Goal: Task Accomplishment & Management: Complete application form

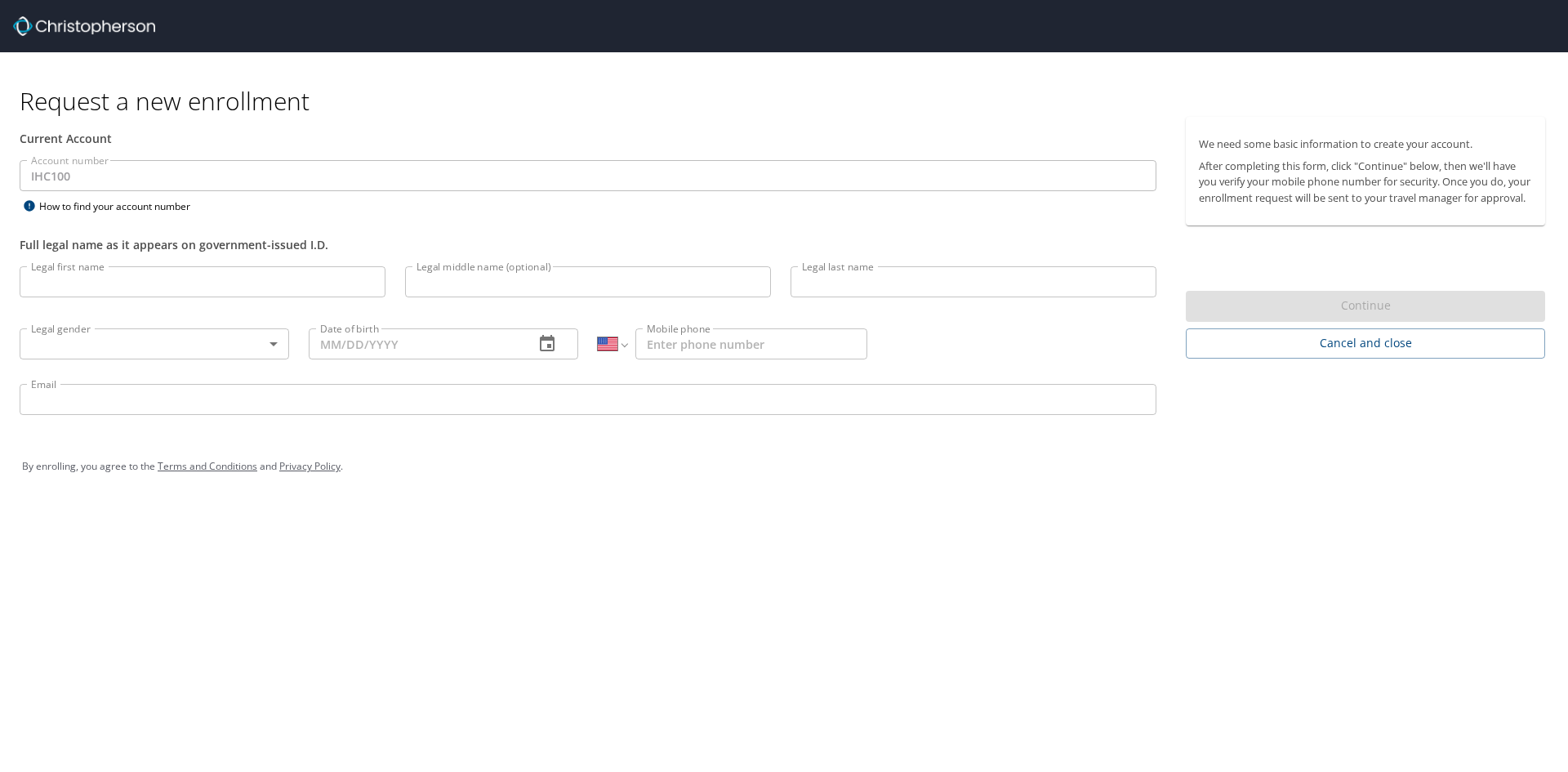
select select "US"
click at [157, 281] on input "Legal first name" at bounding box center [203, 281] width 365 height 31
click at [116, 292] on input "Legal first name" at bounding box center [203, 281] width 365 height 31
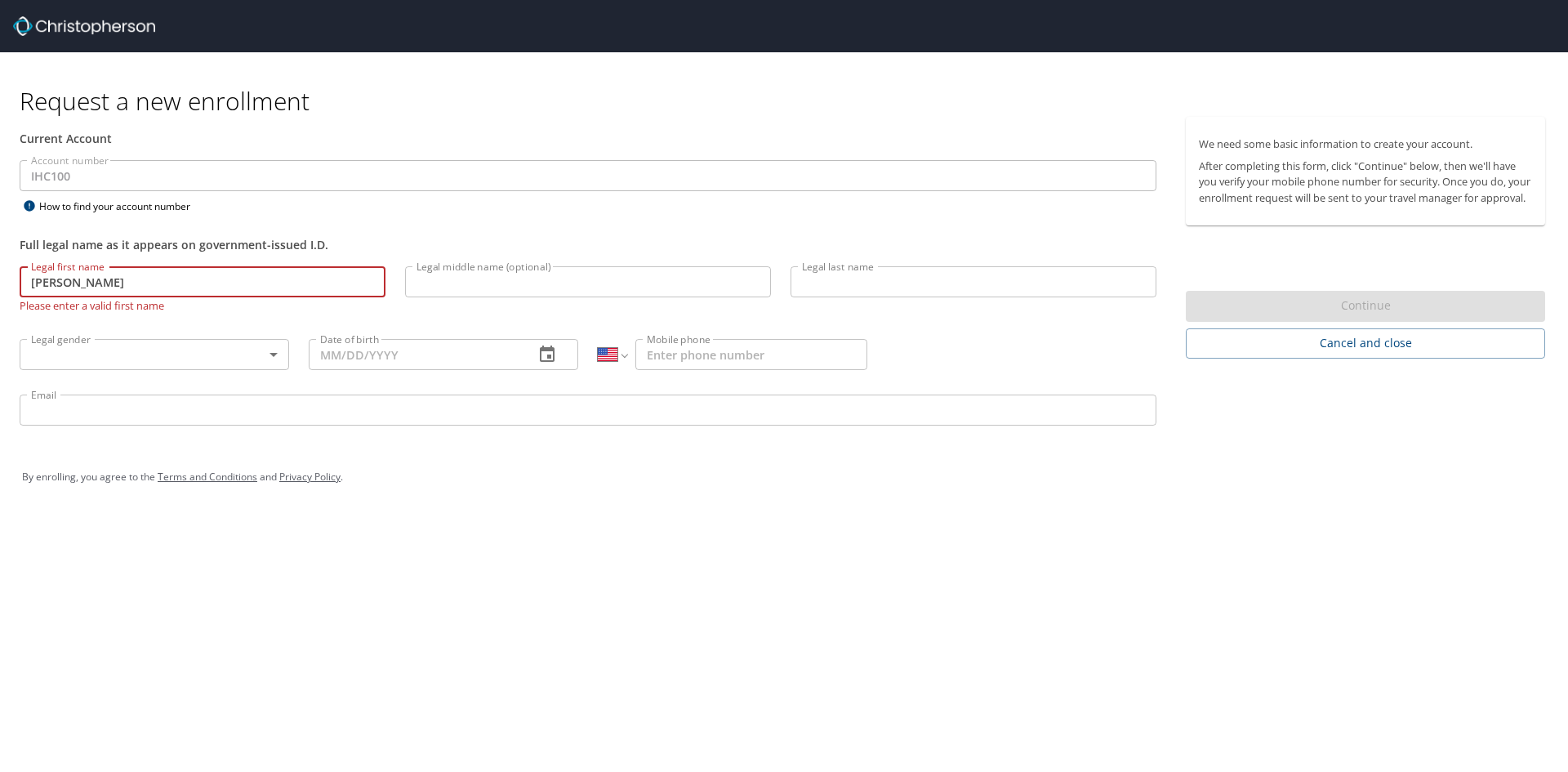
type input "Neelima"
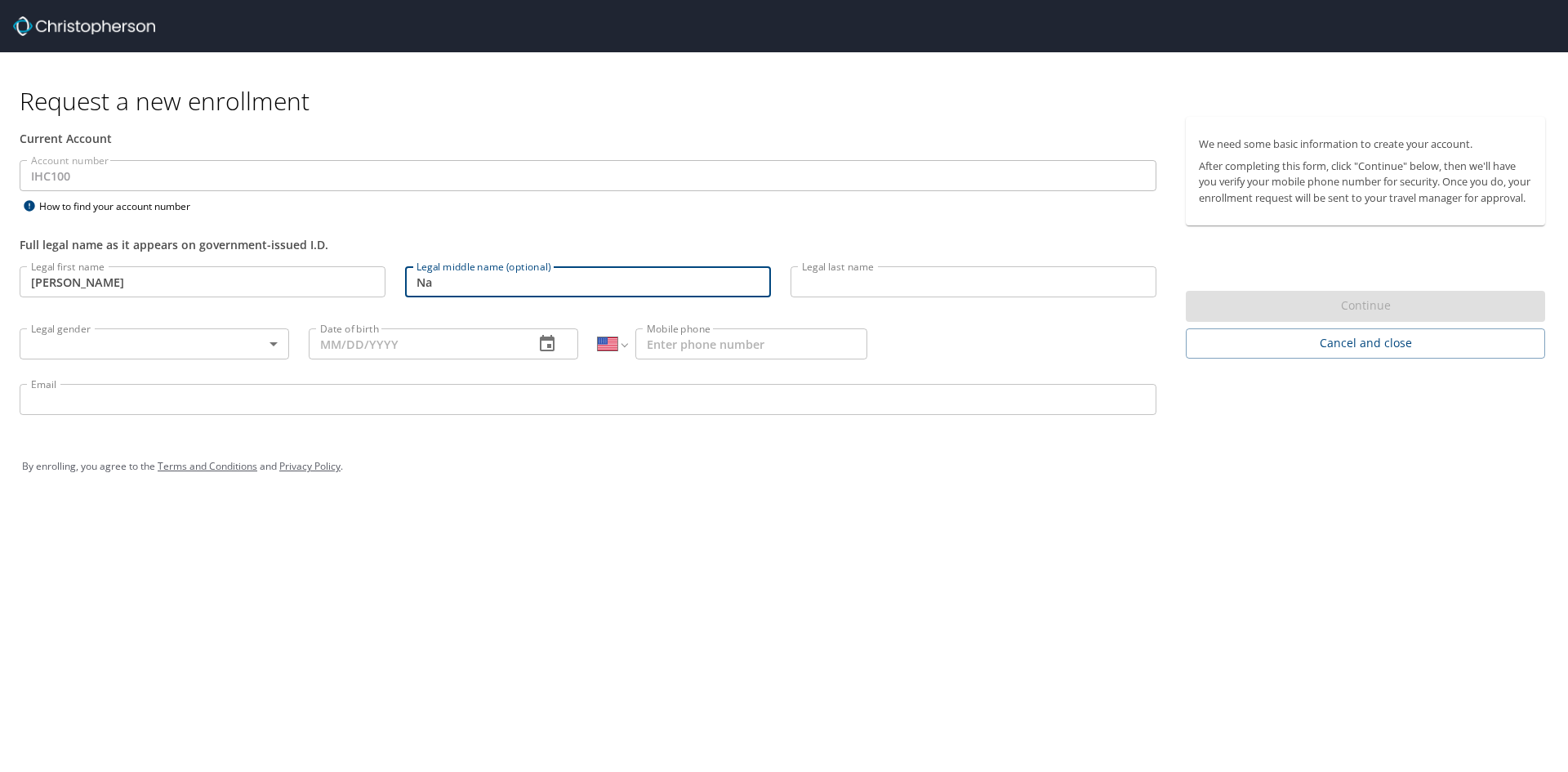
type input "N"
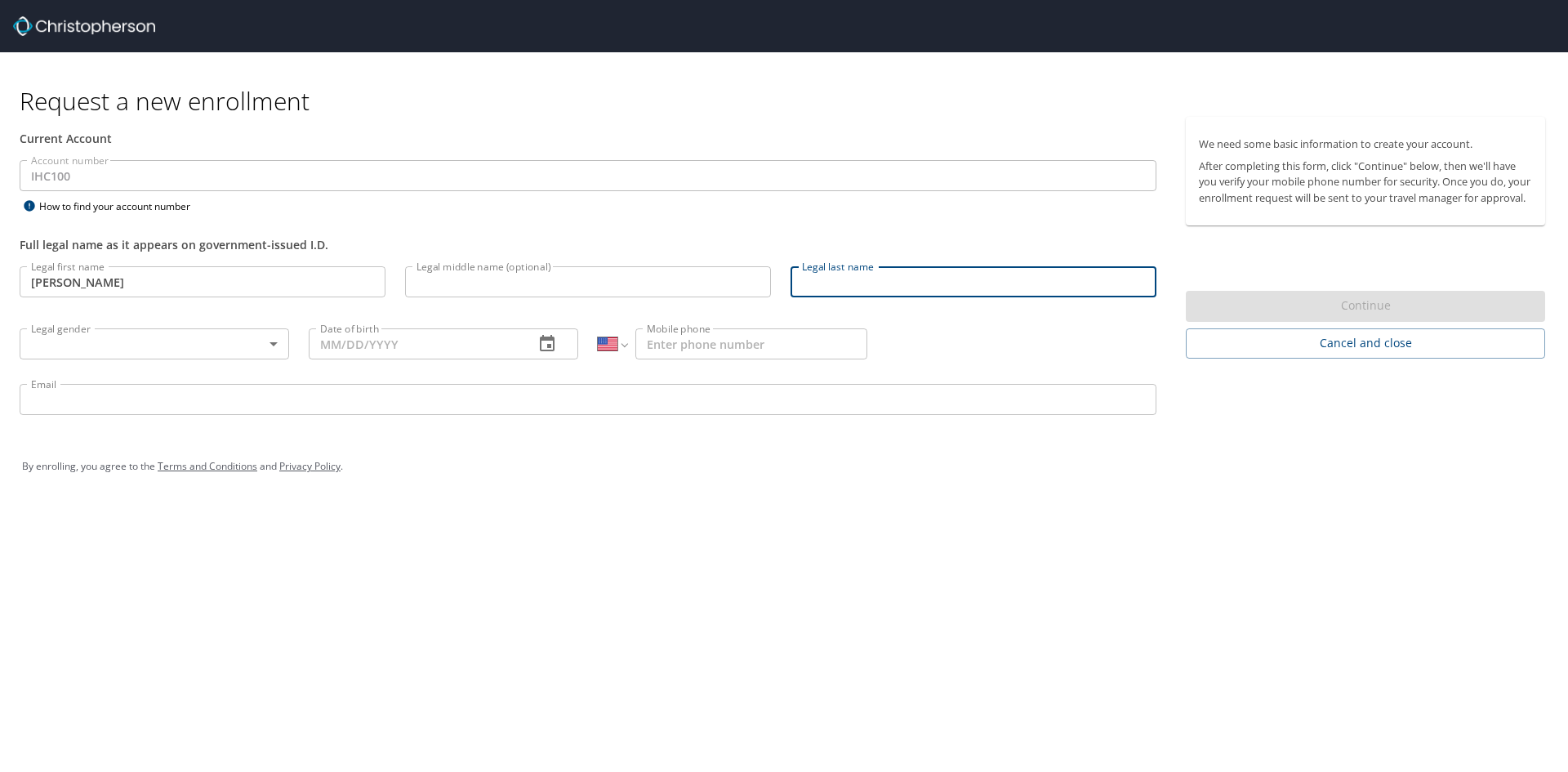
type input "n"
type input "Nadimpalli"
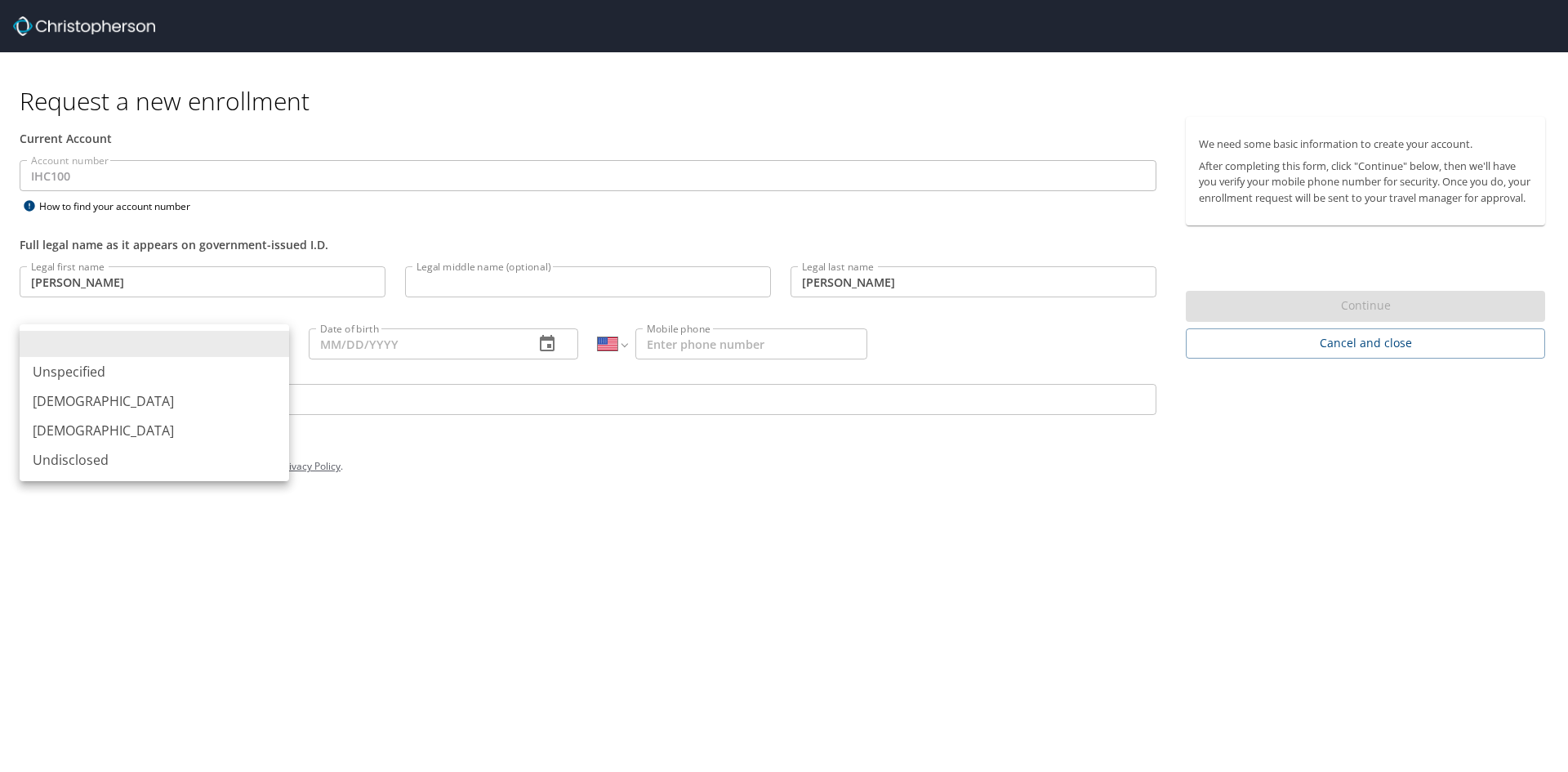
click at [109, 342] on body "Request a new enrollment Current Account Account number IHC100 Account number H…" at bounding box center [784, 386] width 1568 height 772
click at [538, 468] on div at bounding box center [784, 386] width 1568 height 772
click at [88, 352] on body "Request a new enrollment Current Account Account number IHC100 Account number H…" at bounding box center [784, 386] width 1568 height 772
click at [67, 432] on li "Female" at bounding box center [154, 430] width 270 height 29
type input "Female"
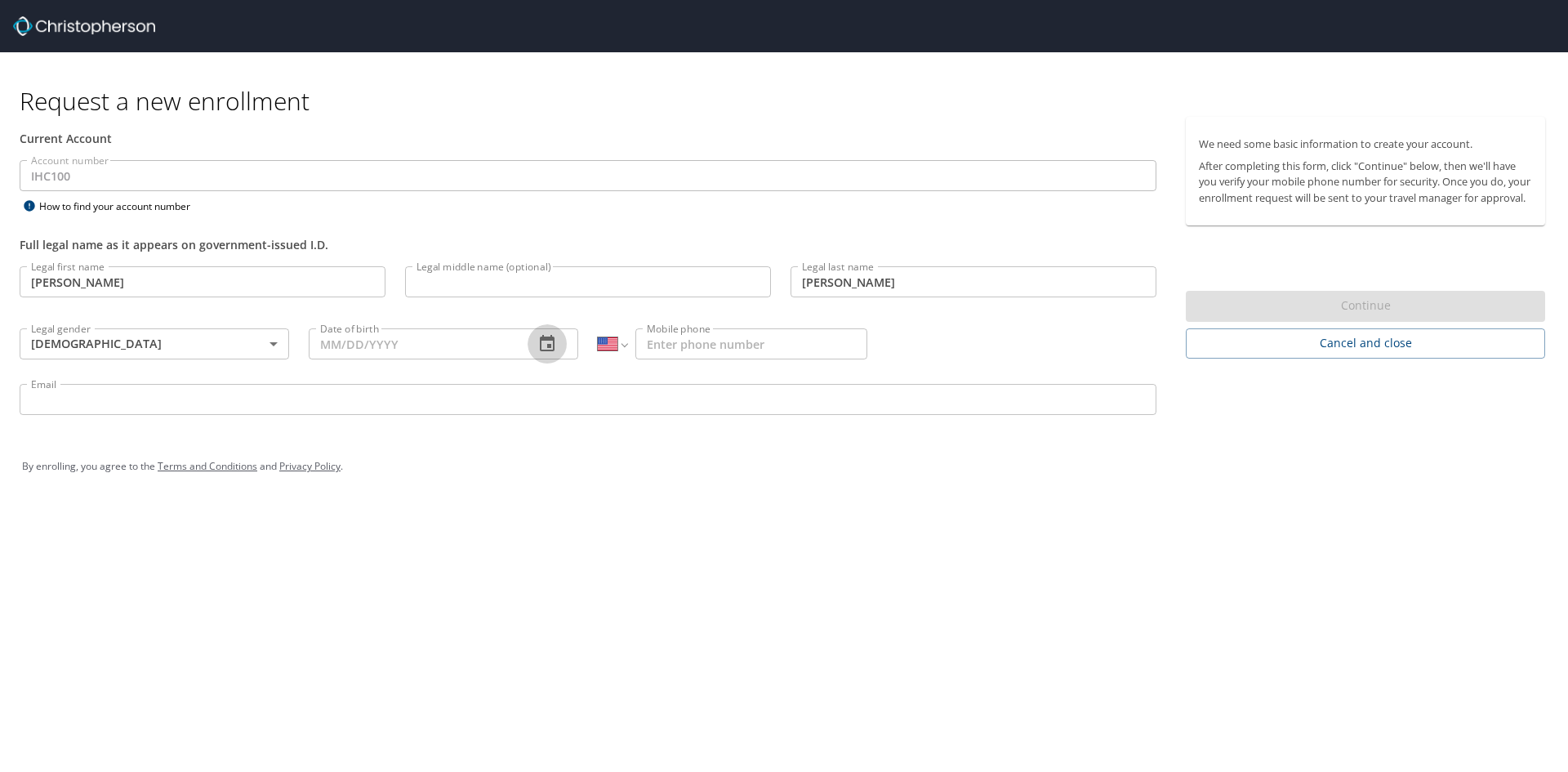
click at [547, 343] on icon "button" at bounding box center [547, 344] width 20 height 20
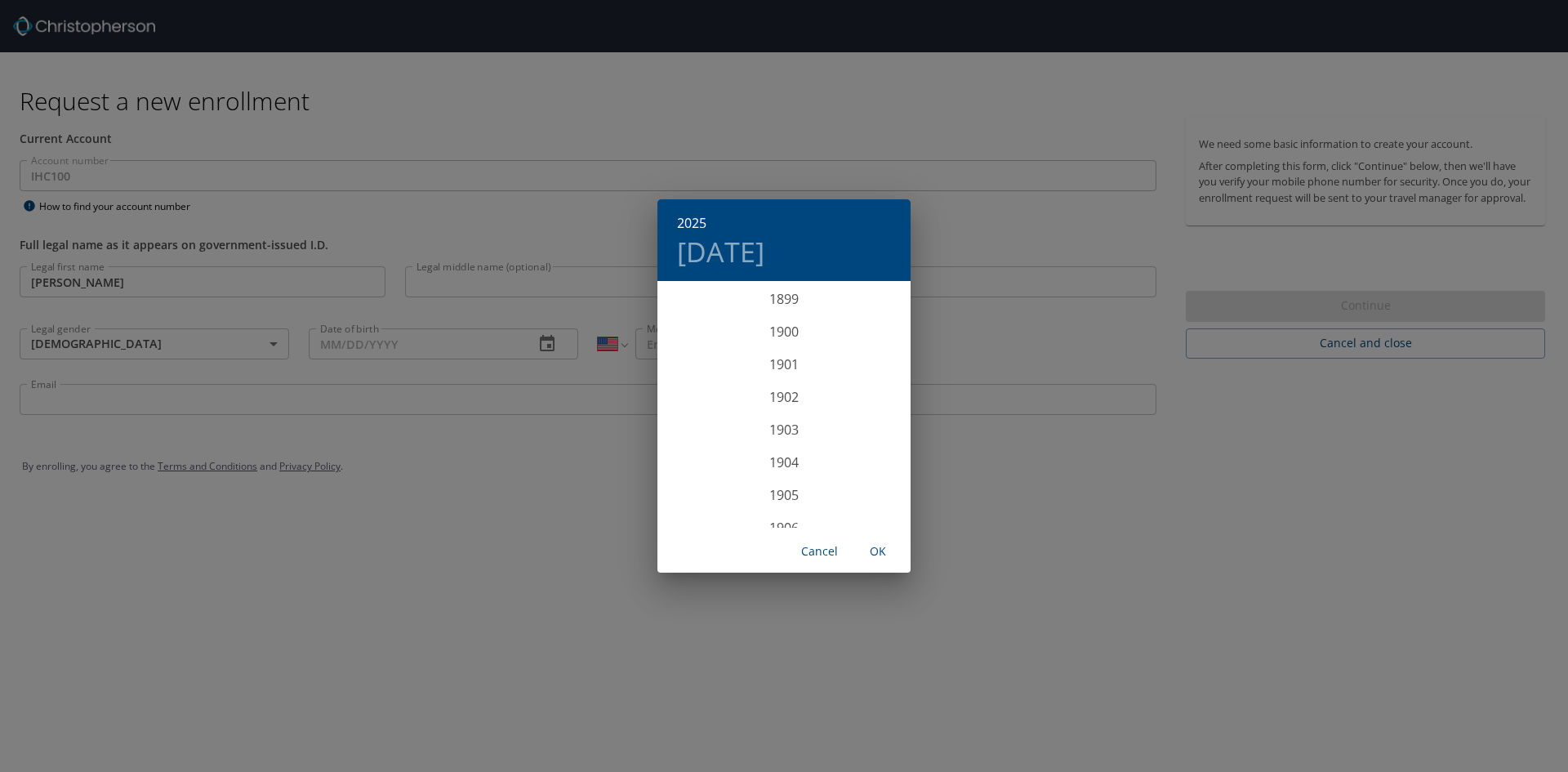
scroll to position [4020, 0]
click at [771, 407] on div "2025" at bounding box center [783, 405] width 253 height 33
click at [785, 382] on div "May" at bounding box center [783, 374] width 84 height 62
click at [758, 485] on span "27" at bounding box center [751, 485] width 29 height 10
click at [882, 543] on span "OK" at bounding box center [878, 552] width 39 height 21
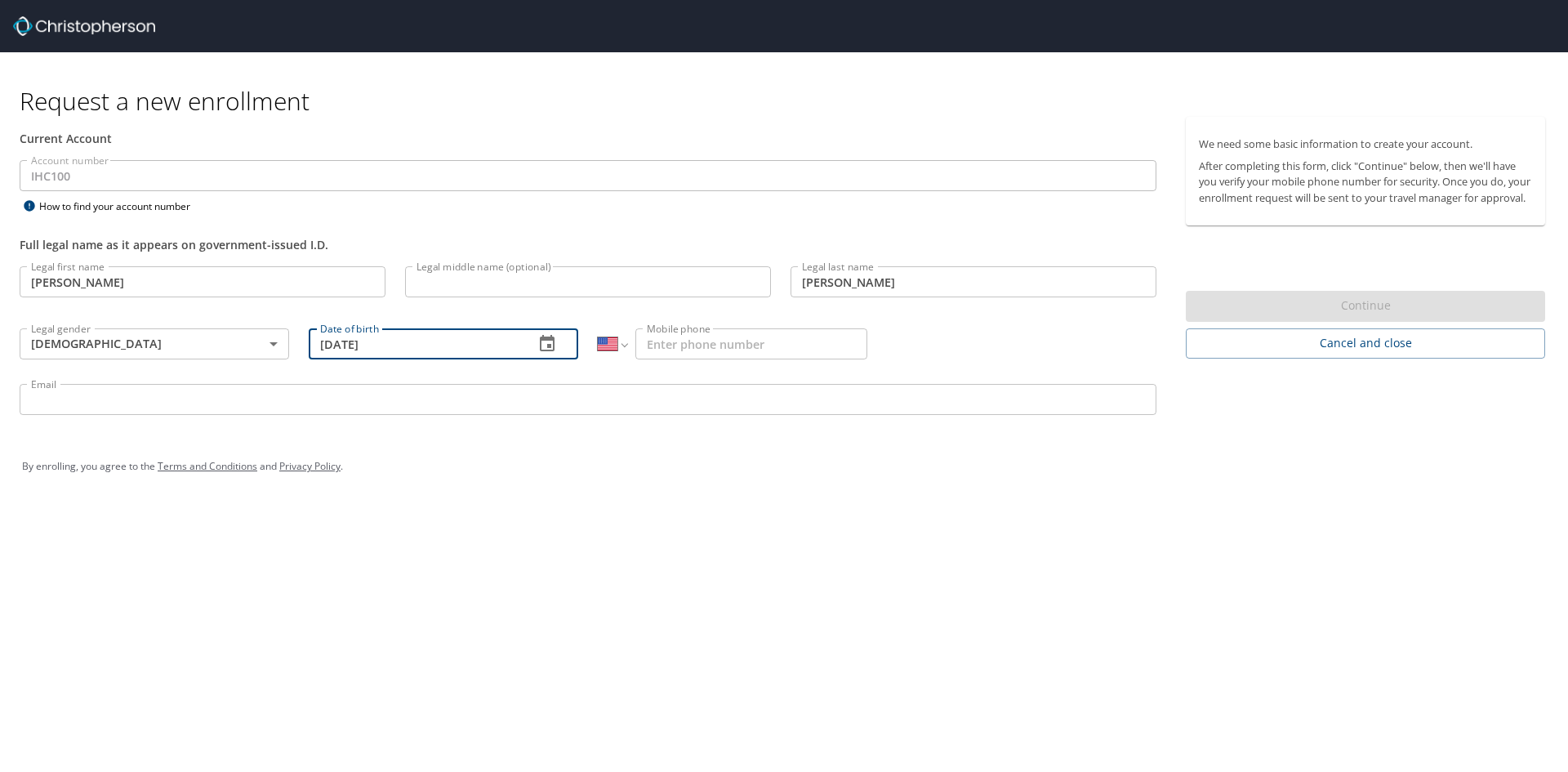
drag, startPoint x: 357, startPoint y: 347, endPoint x: 400, endPoint y: 345, distance: 43.0
click at [400, 345] on input "05/27/2025" at bounding box center [415, 344] width 212 height 31
type input "05/27/1978"
click at [555, 458] on div "By enrolling, you agree to the Terms and Conditions and Privacy Policy ." at bounding box center [784, 466] width 1524 height 41
click at [719, 354] on input "Mobile phone" at bounding box center [751, 344] width 232 height 31
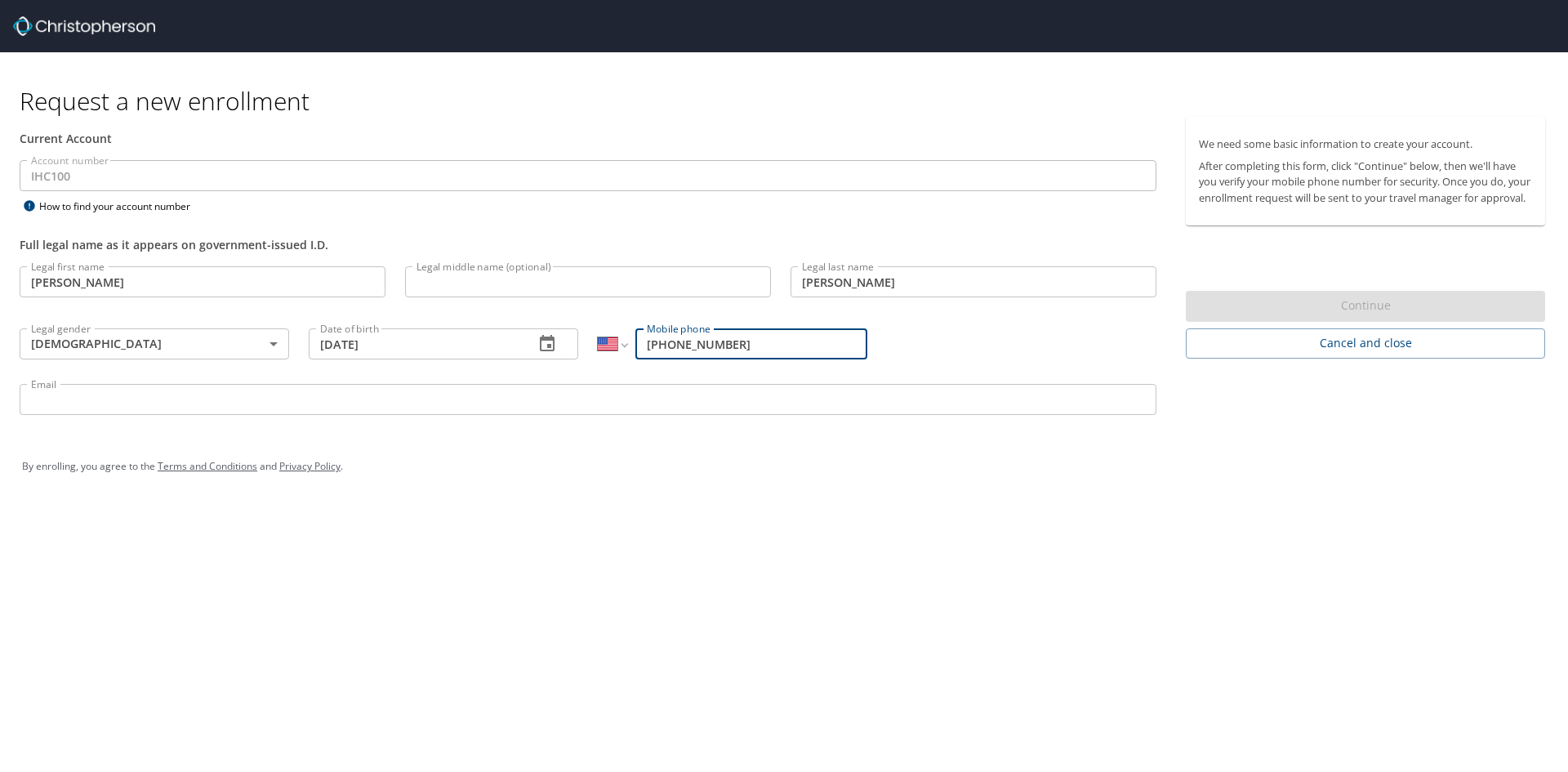
type input "(801) 599-2507"
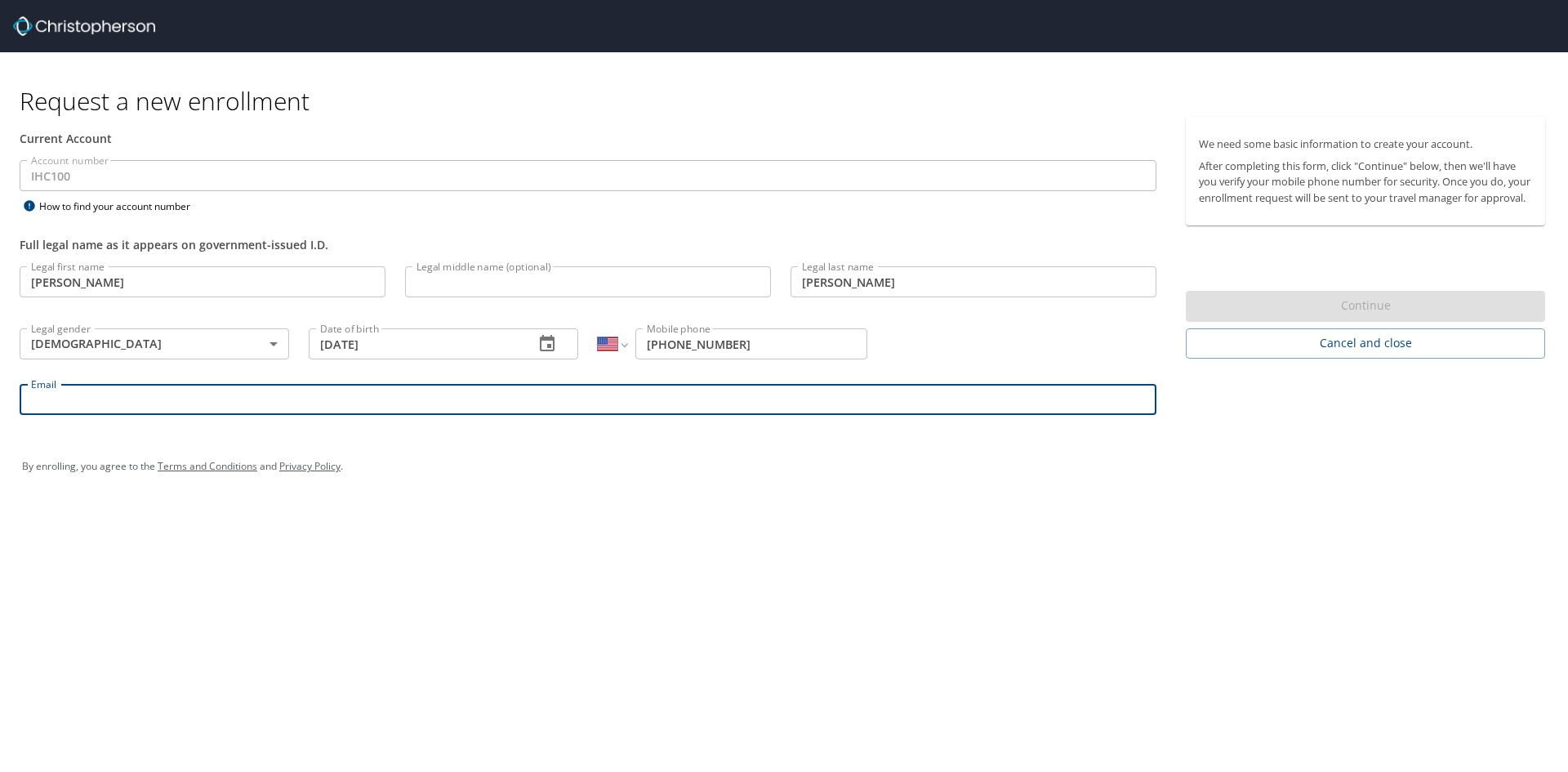
click at [112, 404] on input "Email" at bounding box center [588, 399] width 1137 height 31
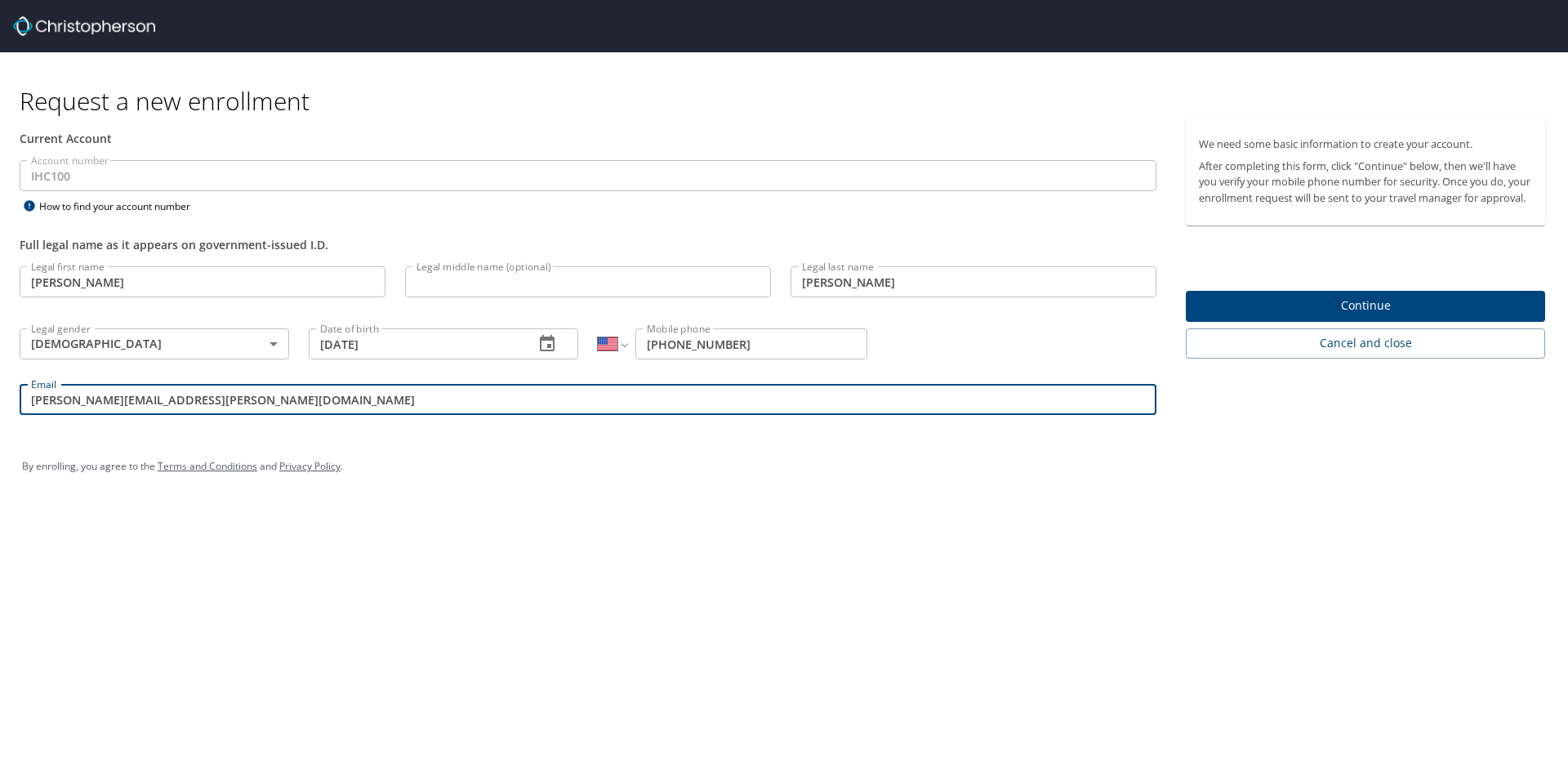
type input "neelima.nadimpalli@imail.org"
click at [1401, 315] on span "Continue" at bounding box center [1365, 306] width 333 height 21
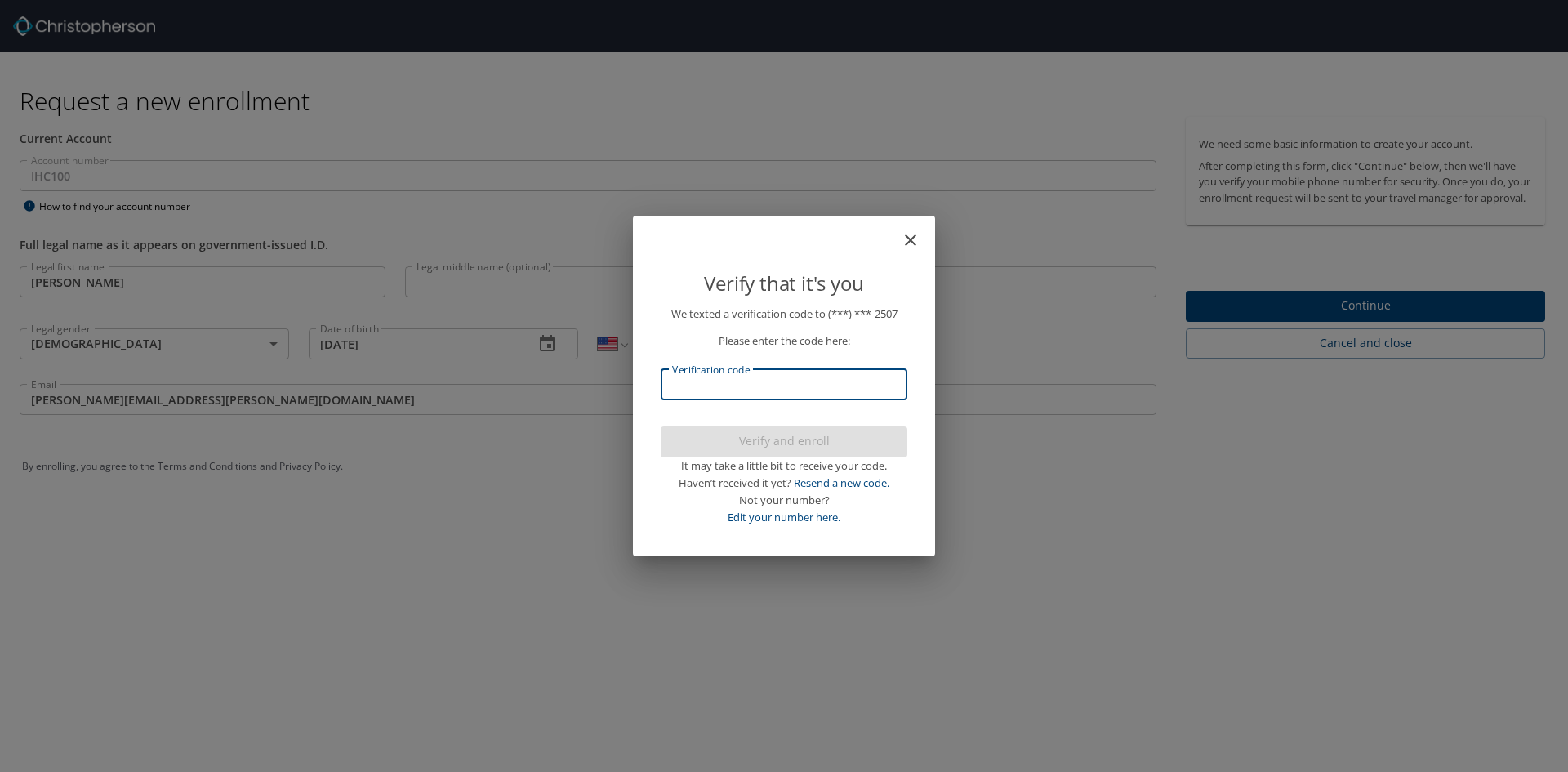
click at [791, 380] on input "Verification code" at bounding box center [784, 385] width 247 height 31
type input "198232"
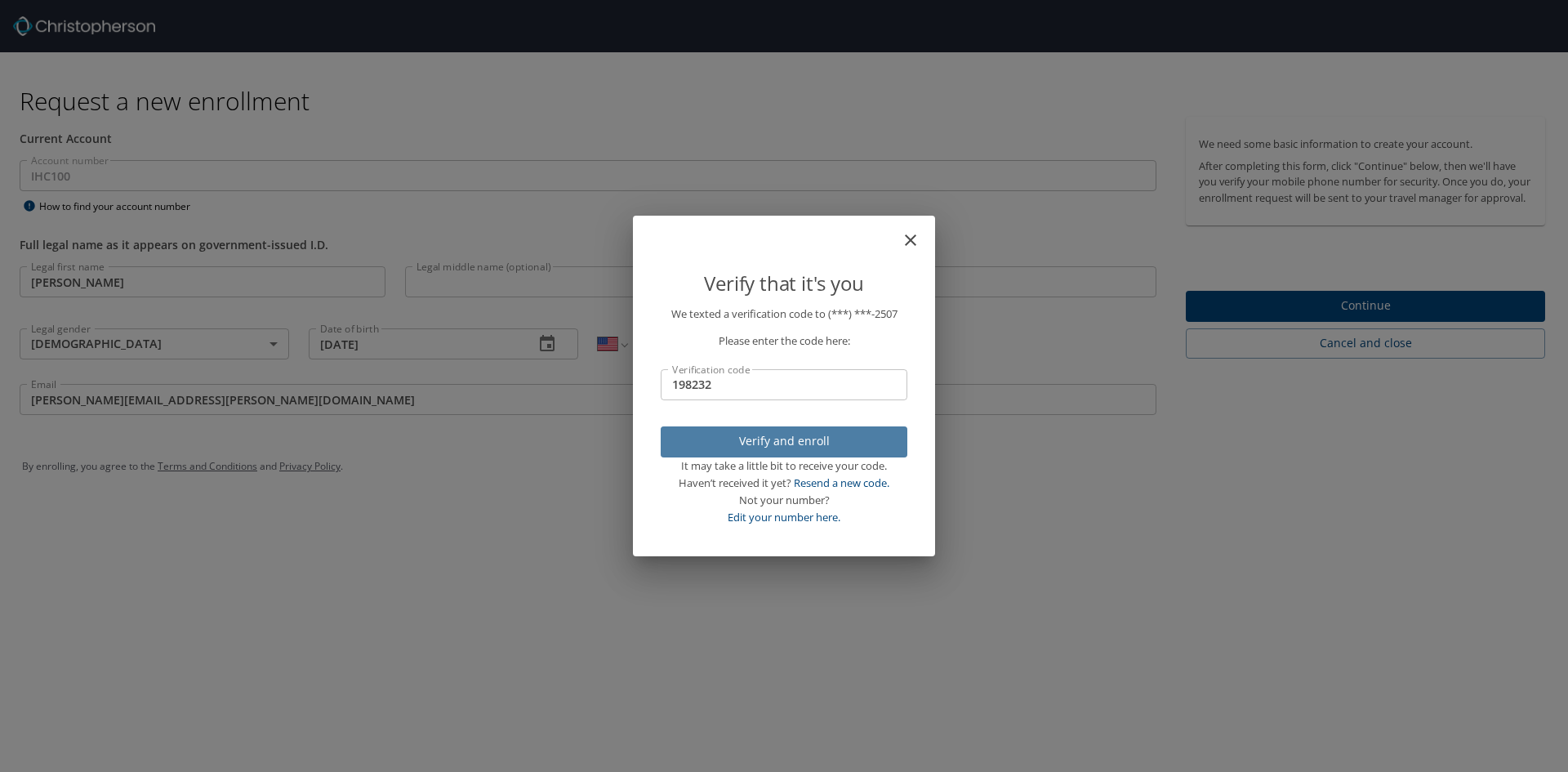
click at [787, 440] on span "Verify and enroll" at bounding box center [784, 442] width 221 height 21
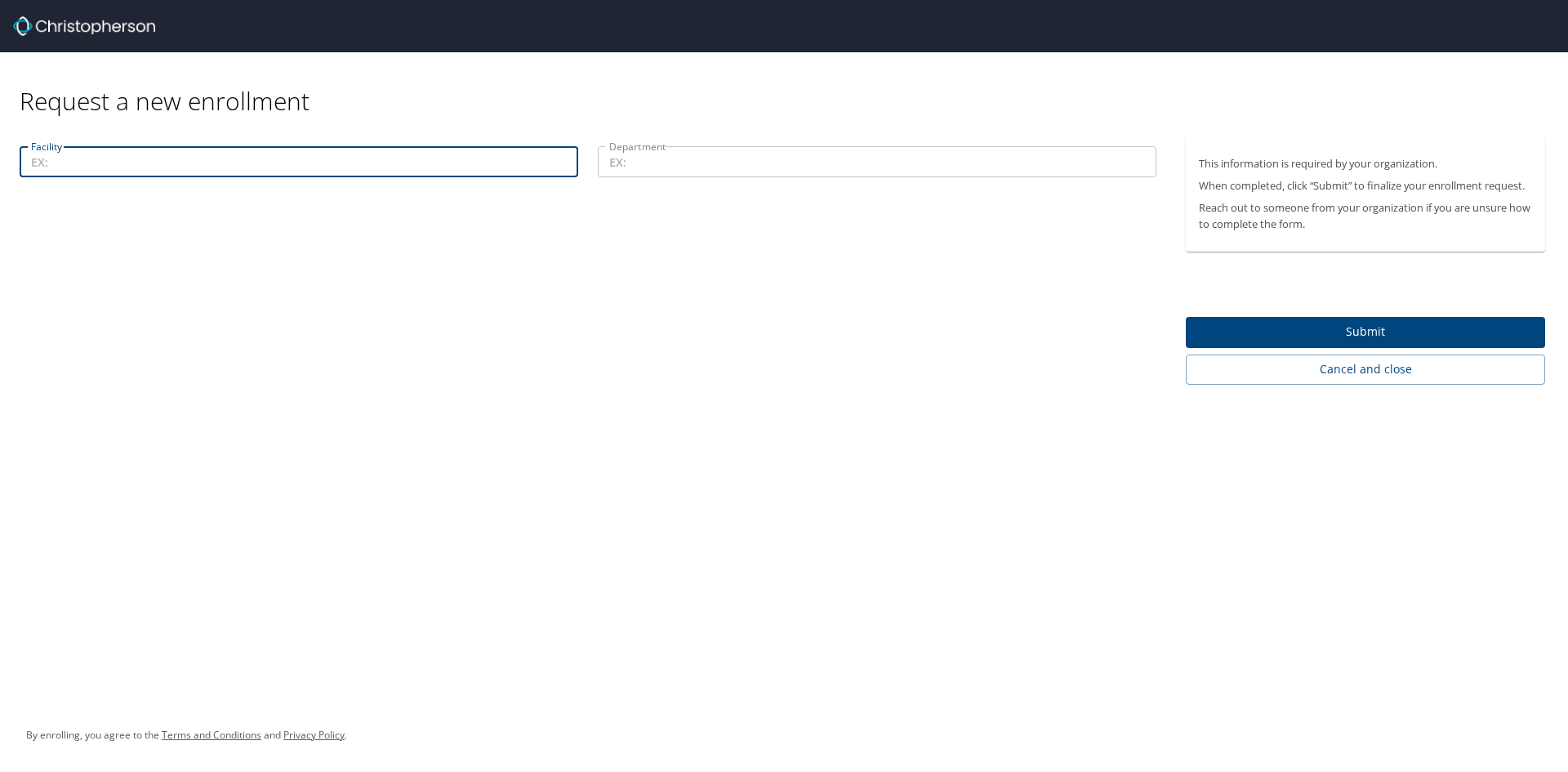
click at [126, 170] on input "Facility" at bounding box center [299, 161] width 559 height 31
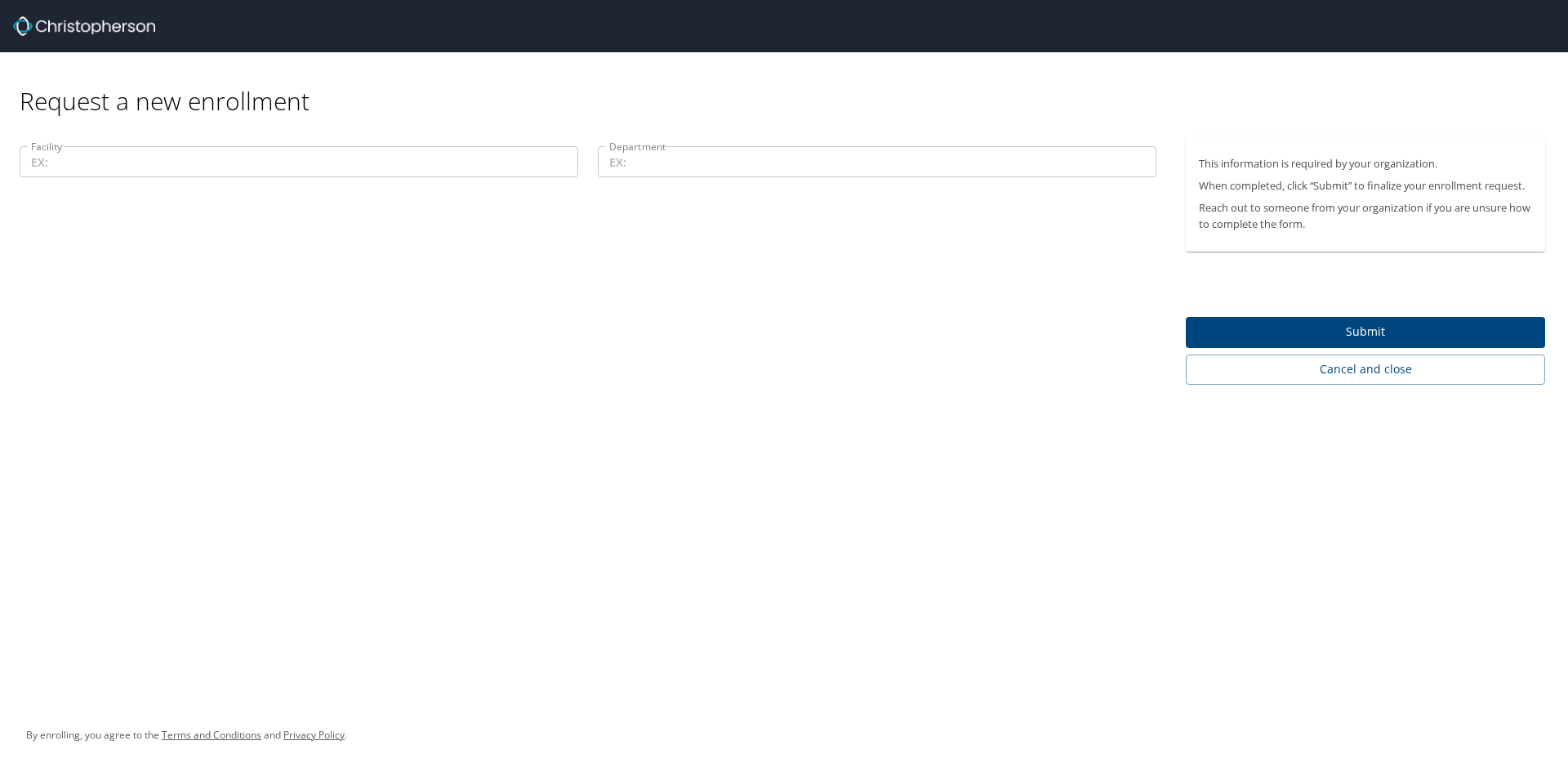
click at [91, 171] on input "Facility" at bounding box center [299, 161] width 559 height 31
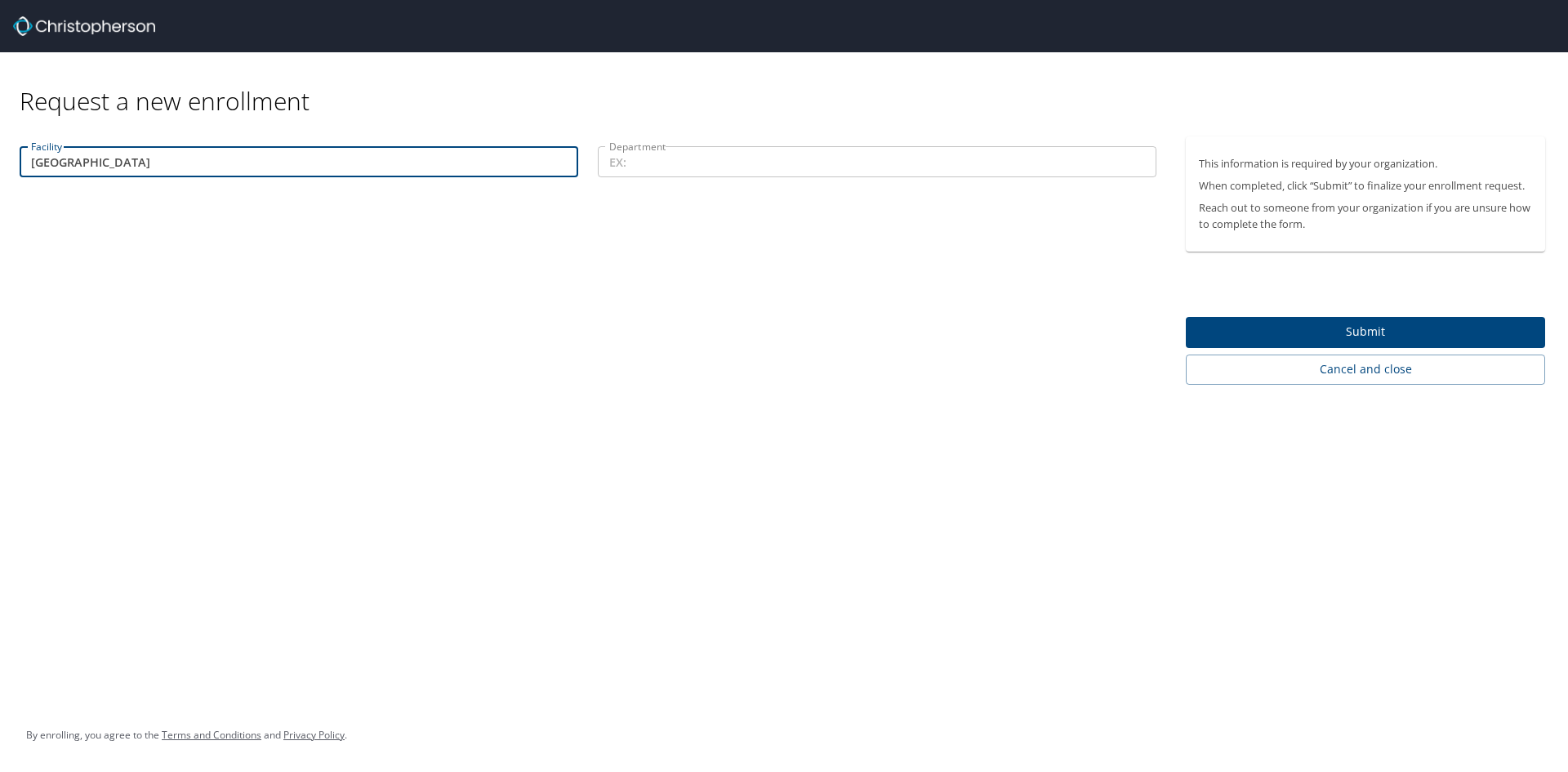
type input "Lake park"
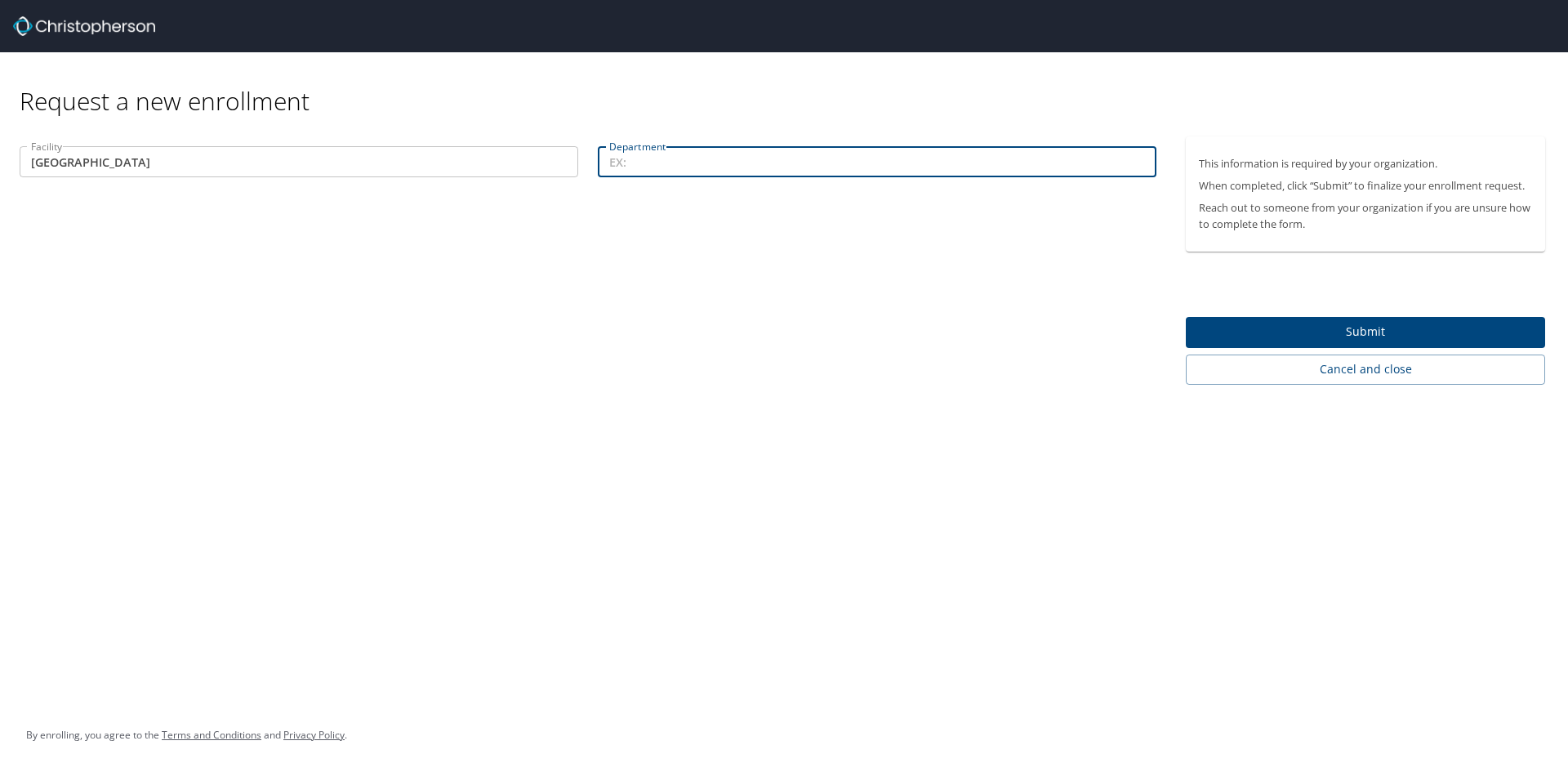
click at [609, 158] on input "Department" at bounding box center [877, 161] width 559 height 31
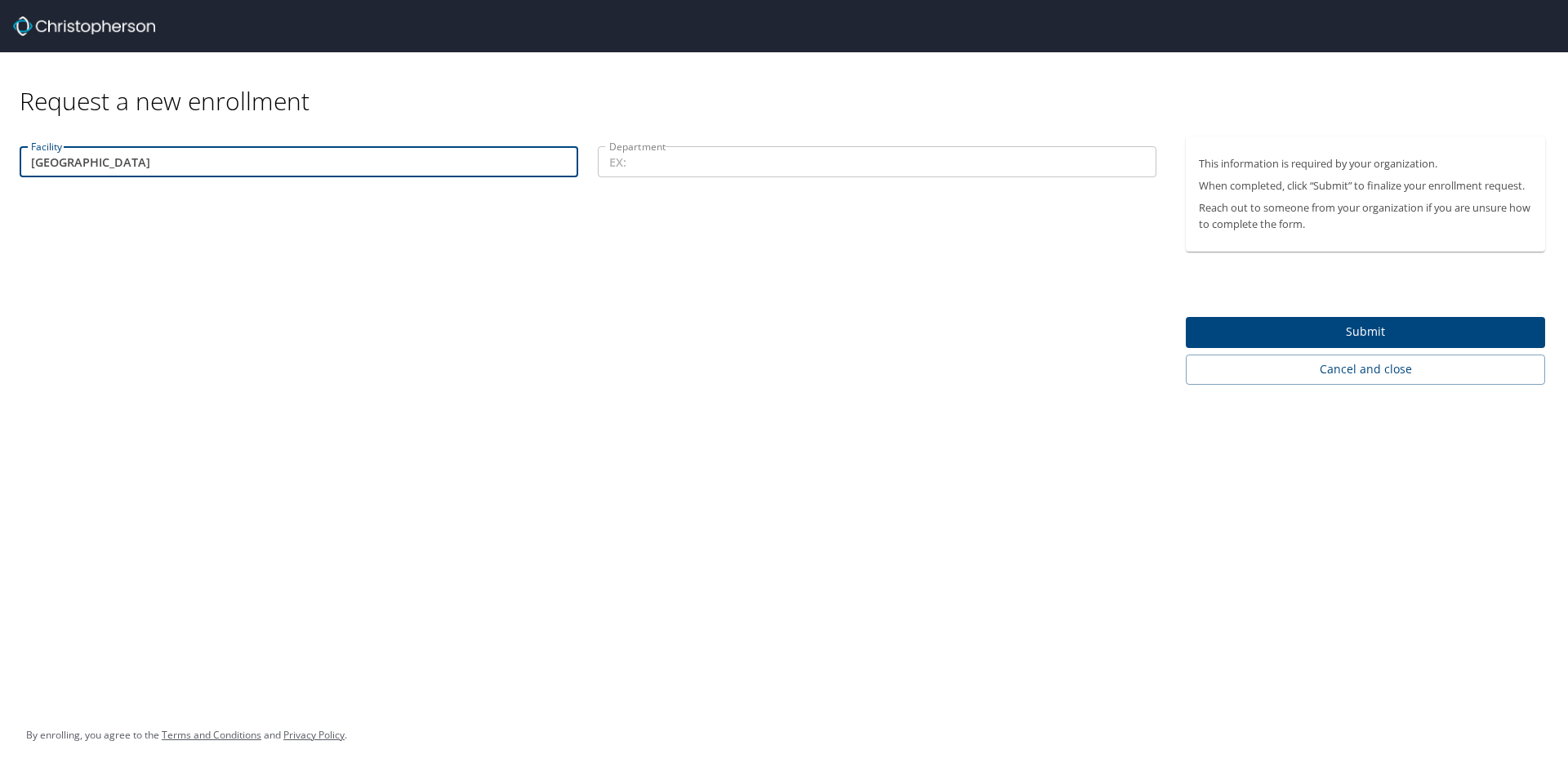
drag, startPoint x: 157, startPoint y: 157, endPoint x: -48, endPoint y: 157, distance: 205.0
click at [0, 157] on html "Request a new enrollment Facility Lake park Facility Department Department This…" at bounding box center [784, 386] width 1568 height 772
type input "114"
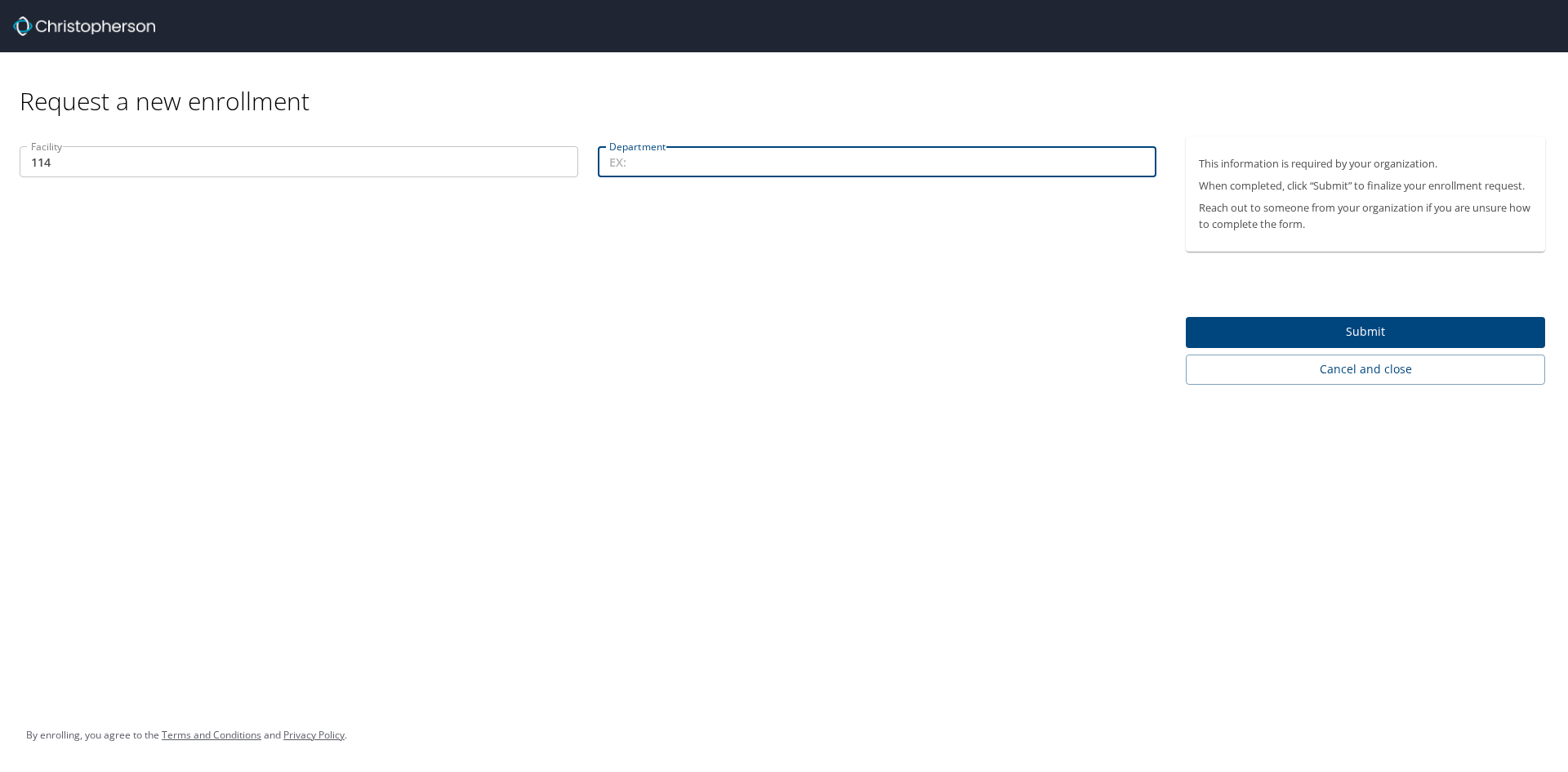
click at [666, 167] on input "Department" at bounding box center [877, 161] width 559 height 31
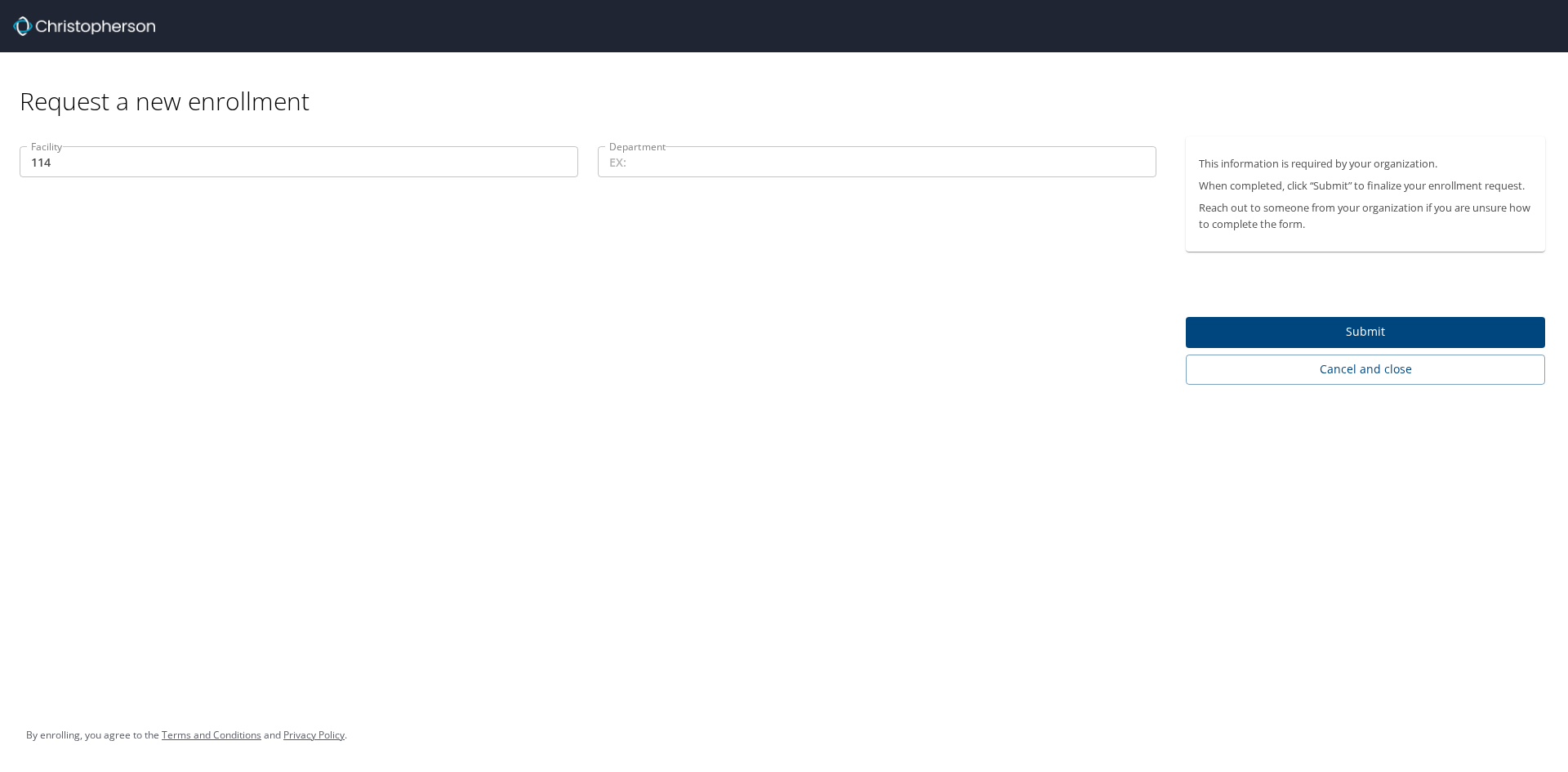
click at [653, 170] on input "Department" at bounding box center [877, 161] width 559 height 31
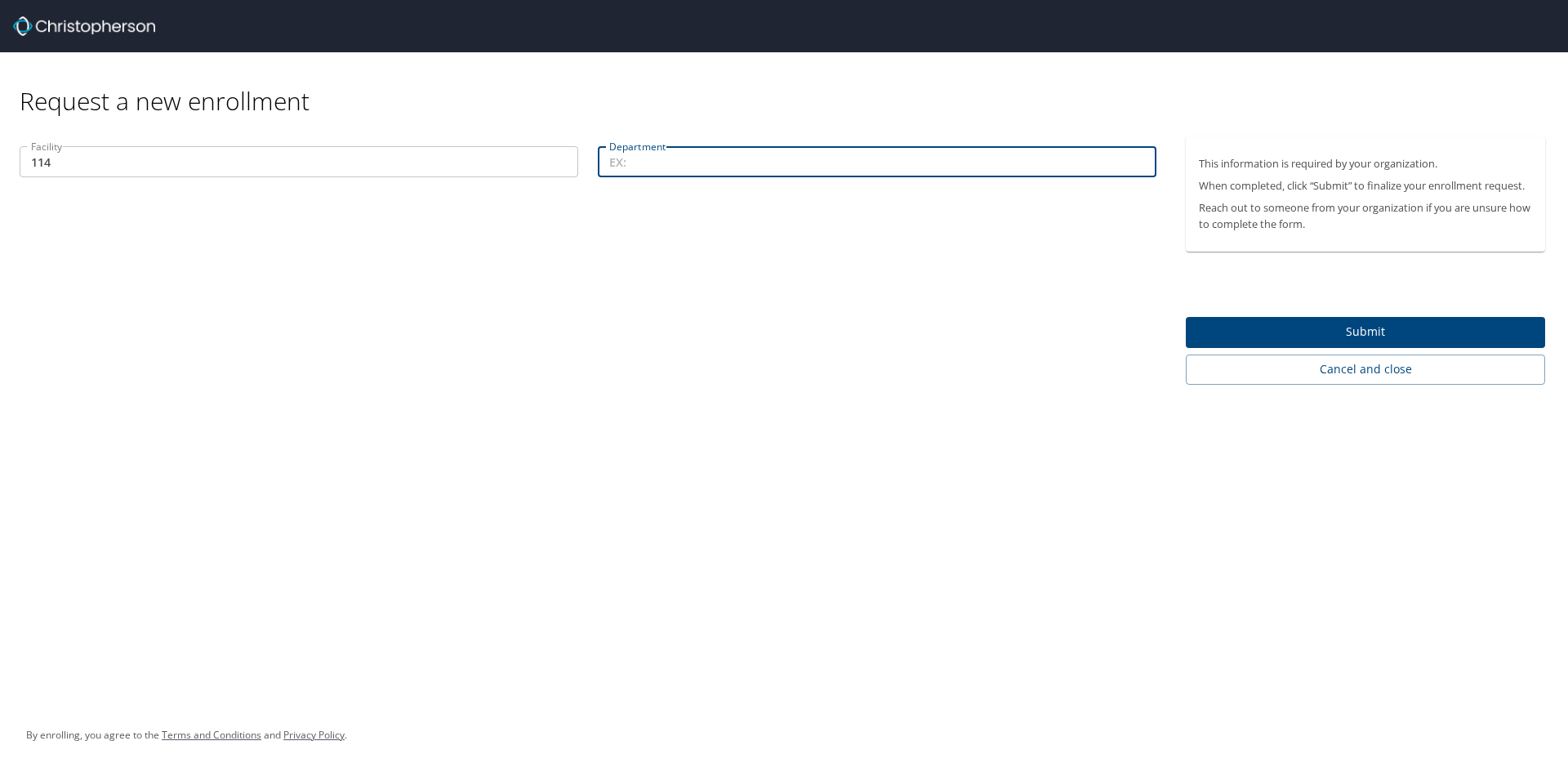
paste input "44115"
type input "44115"
click at [1413, 333] on span "Submit" at bounding box center [1365, 332] width 333 height 21
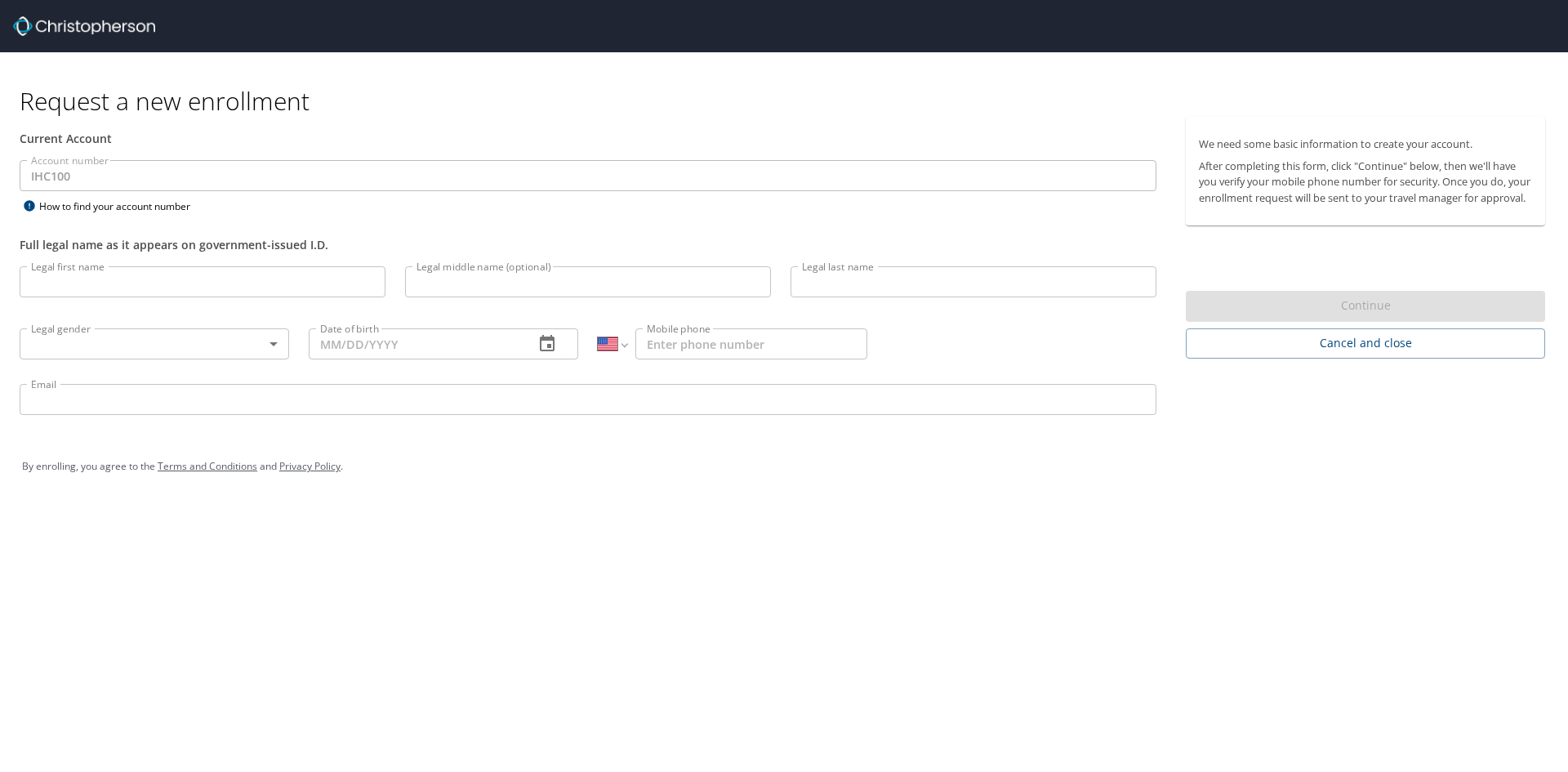
select select "US"
